Goal: Information Seeking & Learning: Learn about a topic

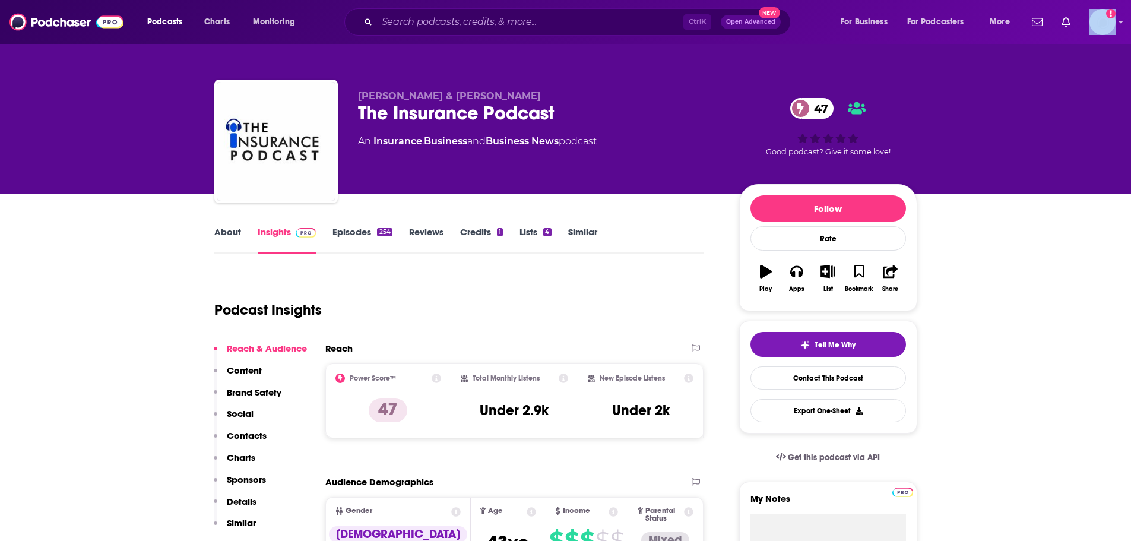
click at [1119, 28] on div "Podcasts Charts Monitoring Ctrl K Open Advanced New For Business For Podcasters…" at bounding box center [565, 22] width 1131 height 44
click at [1119, 29] on div "Show profile menu" at bounding box center [1120, 23] width 5 height 14
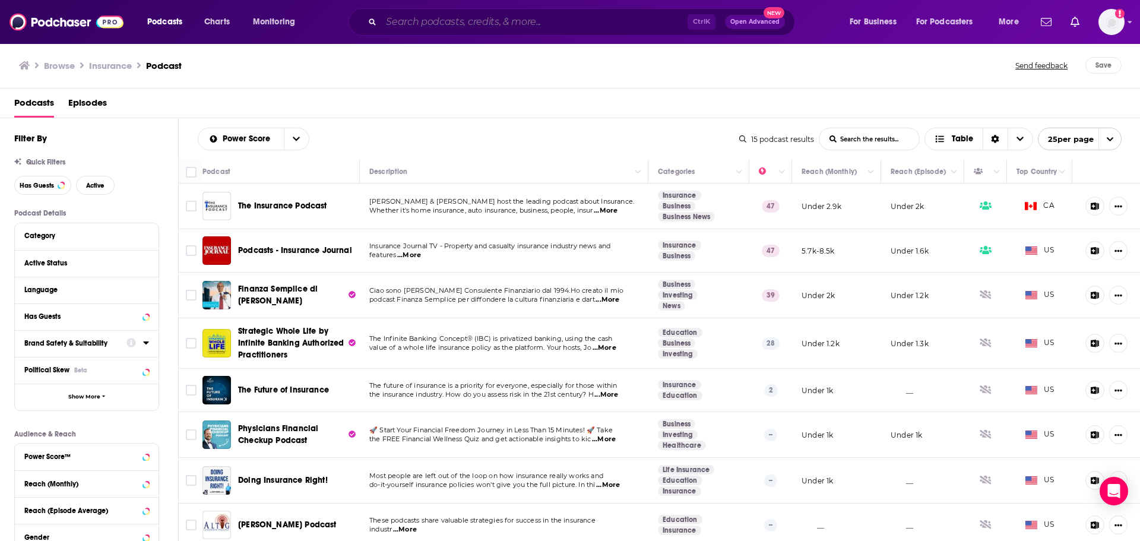
click at [453, 24] on input "Search podcasts, credits, & more..." at bounding box center [534, 21] width 306 height 19
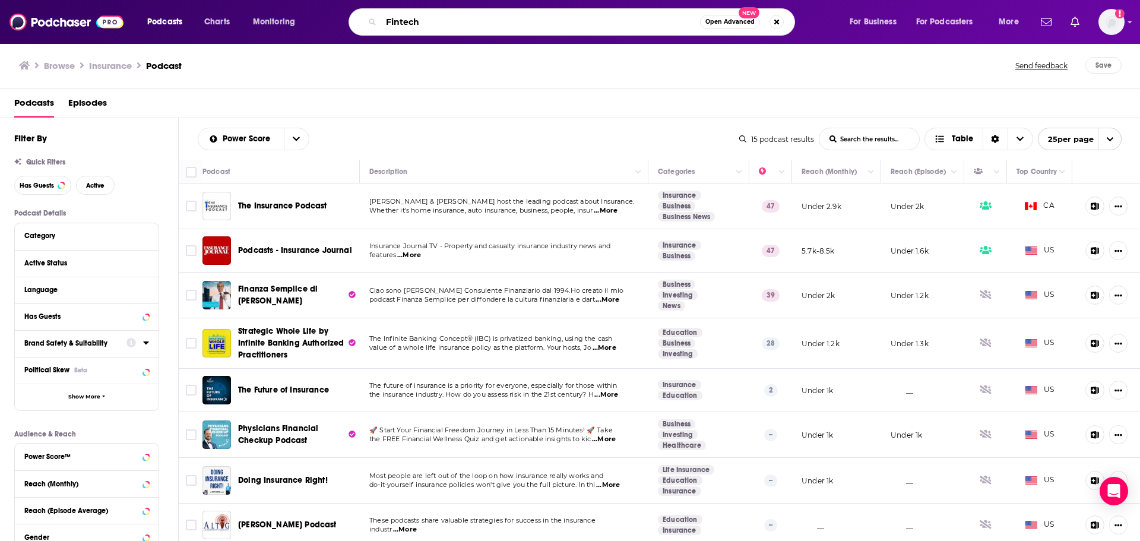
type input "Fintech"
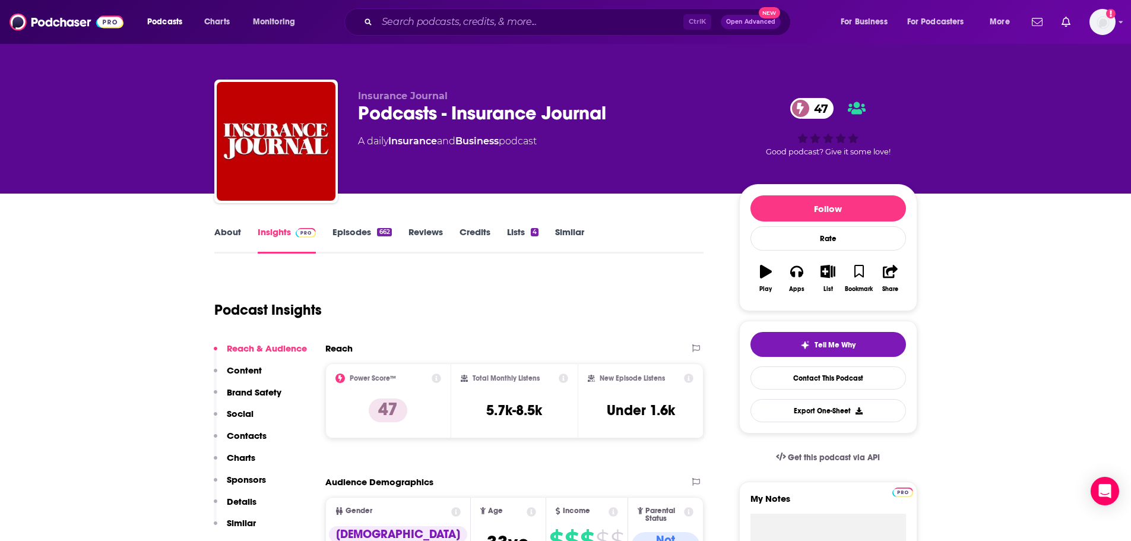
click at [223, 236] on link "About" at bounding box center [227, 239] width 27 height 27
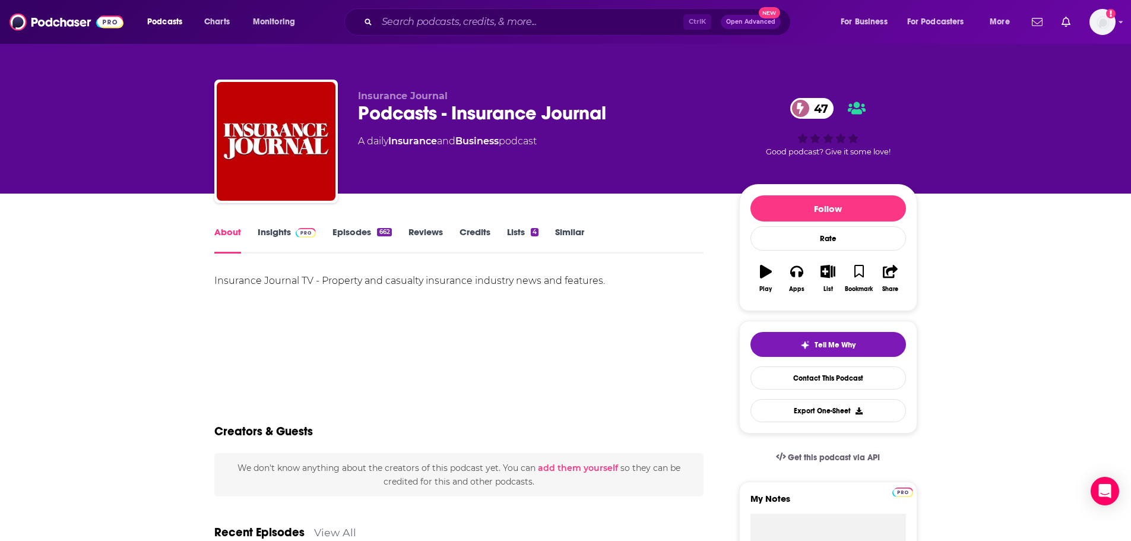
drag, startPoint x: 94, startPoint y: 335, endPoint x: 100, endPoint y: 328, distance: 9.3
click at [264, 231] on link "Insights" at bounding box center [287, 239] width 59 height 27
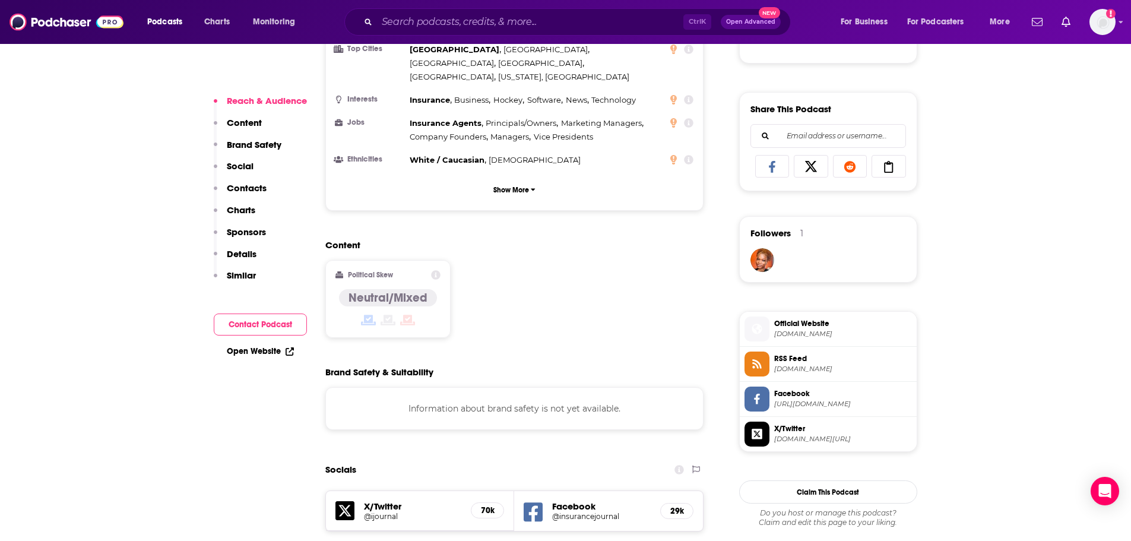
scroll to position [890, 0]
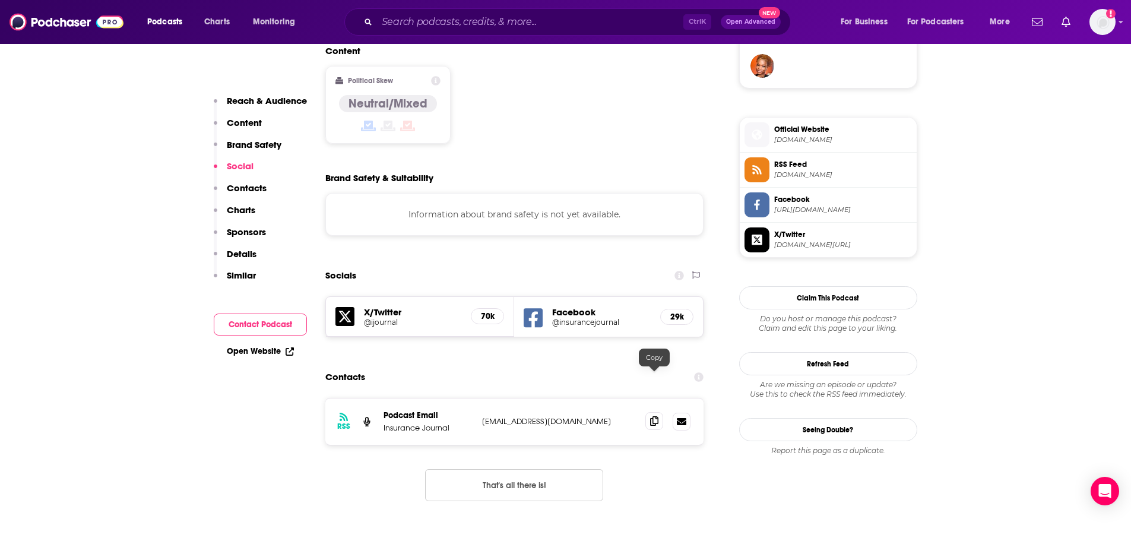
click at [649, 412] on span at bounding box center [654, 421] width 18 height 18
